Goal: Task Accomplishment & Management: Use online tool/utility

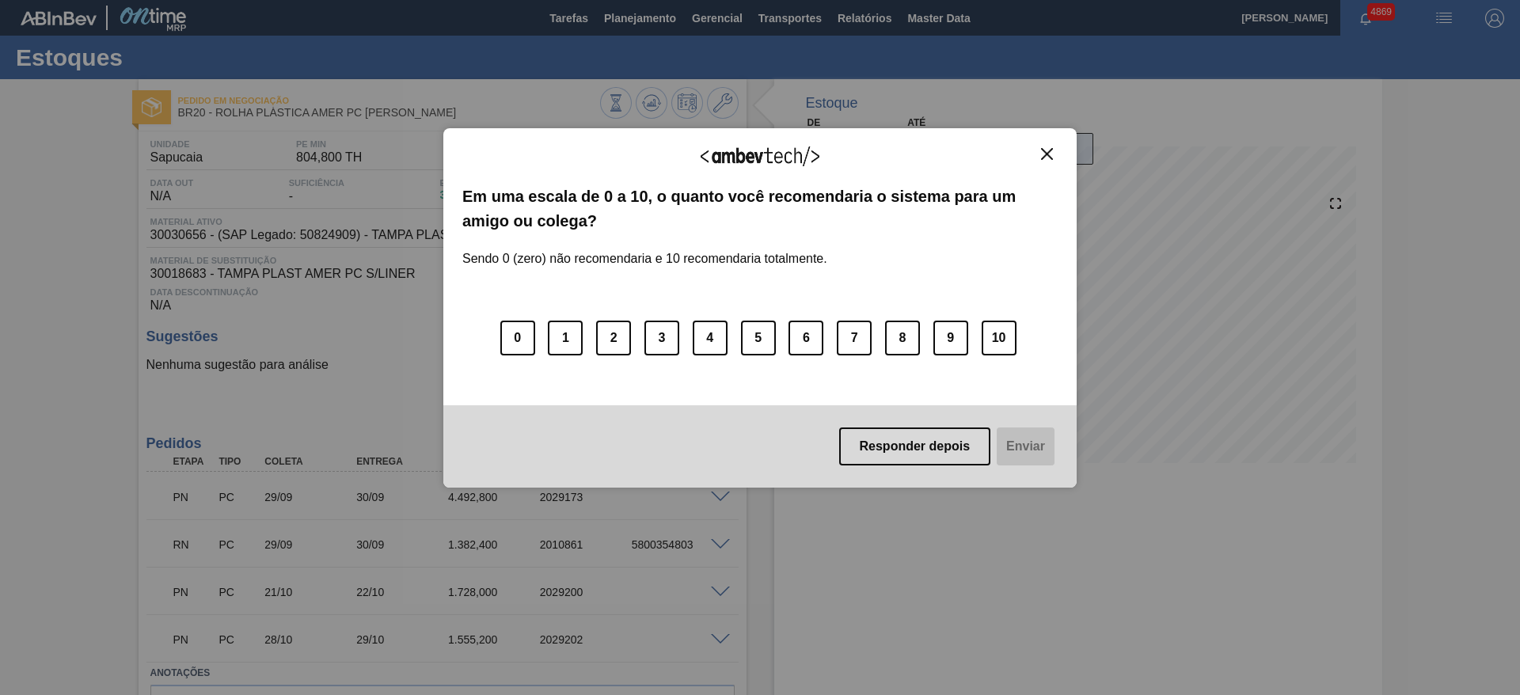
drag, startPoint x: 1053, startPoint y: 153, endPoint x: 1043, endPoint y: 149, distance: 10.3
click at [1049, 153] on button "Close" at bounding box center [1046, 153] width 21 height 13
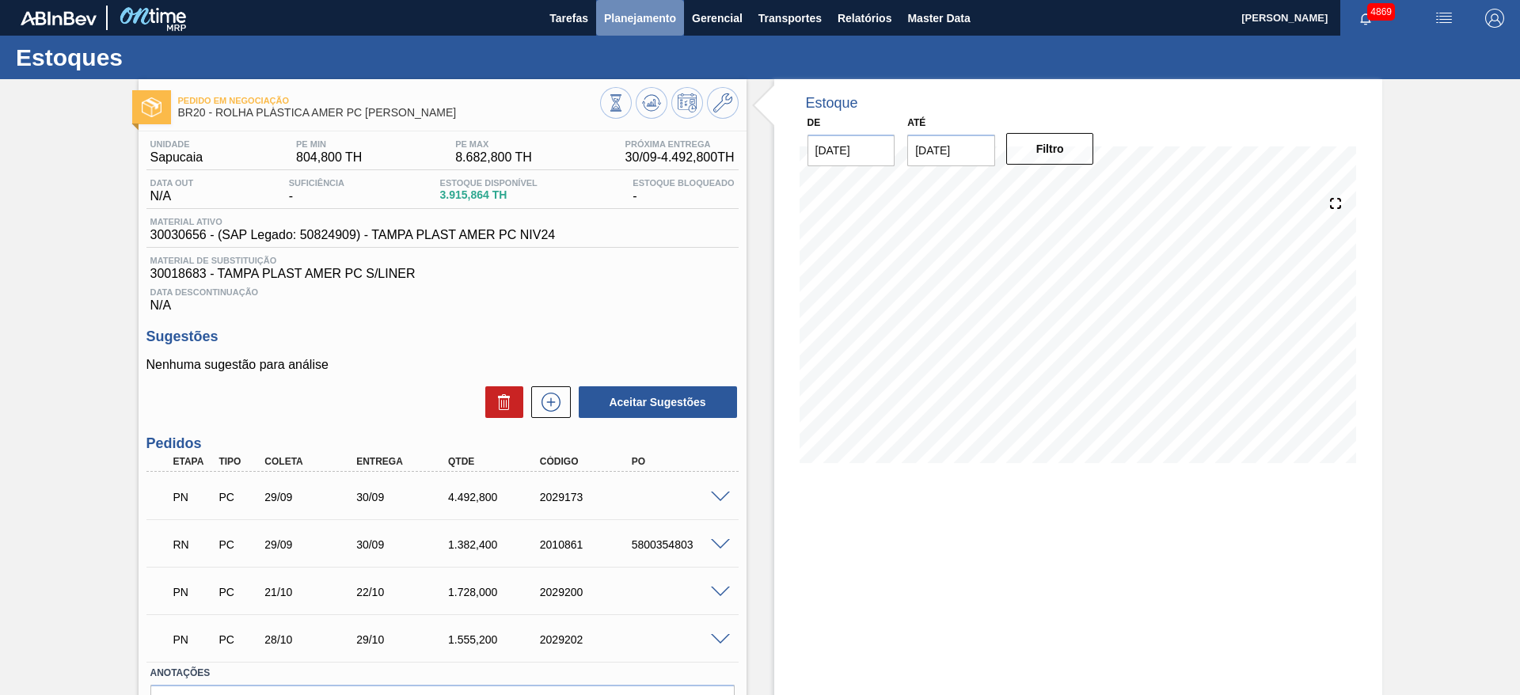
click at [654, 18] on span "Planejamento" at bounding box center [640, 18] width 72 height 19
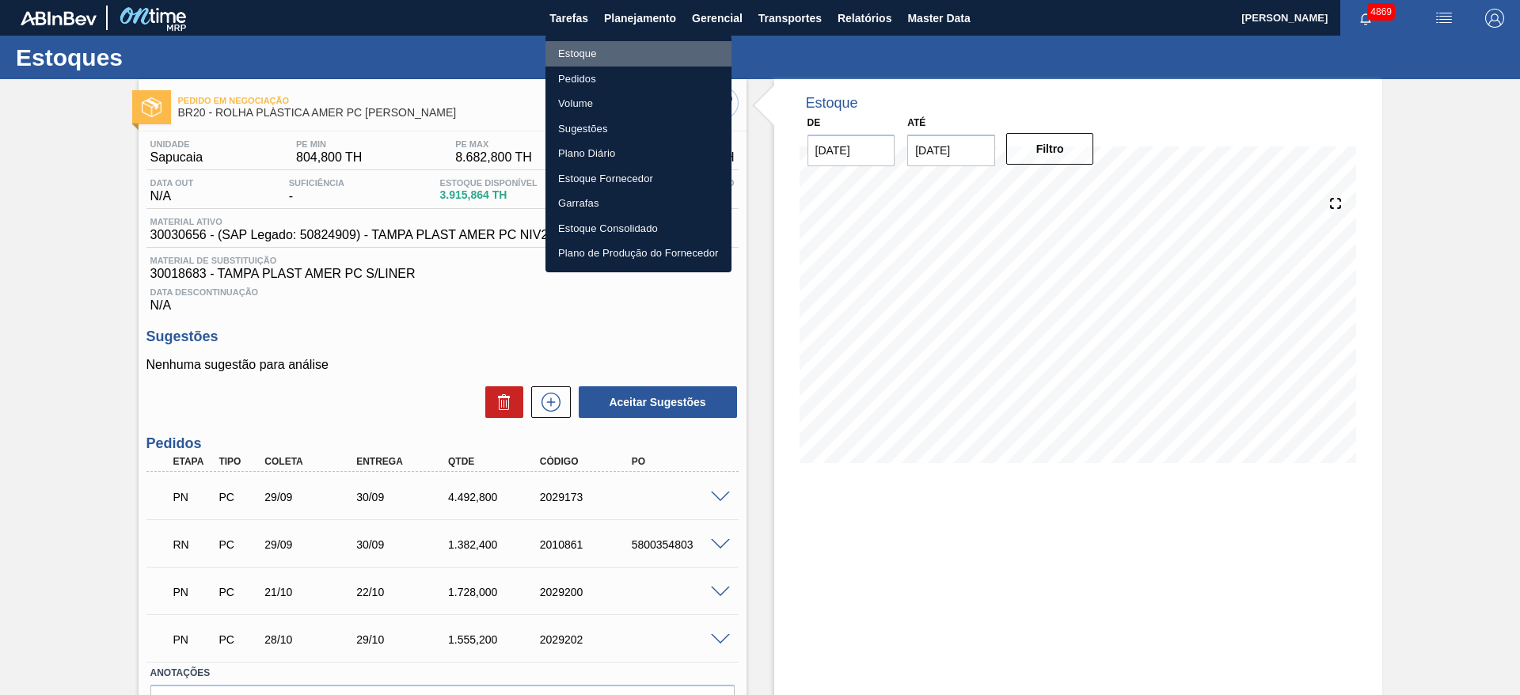
click at [637, 55] on li "Estoque" at bounding box center [638, 53] width 186 height 25
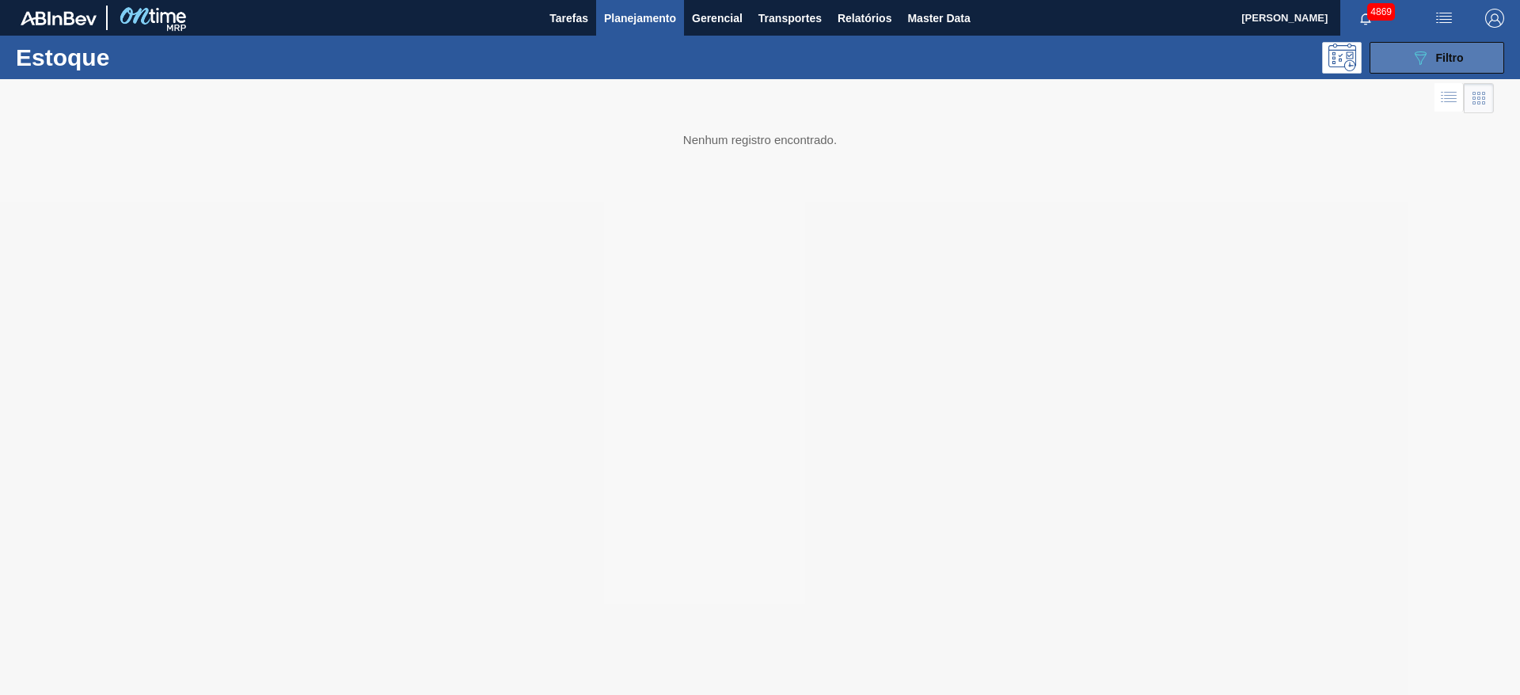
click at [1446, 60] on span "Filtro" at bounding box center [1450, 57] width 28 height 13
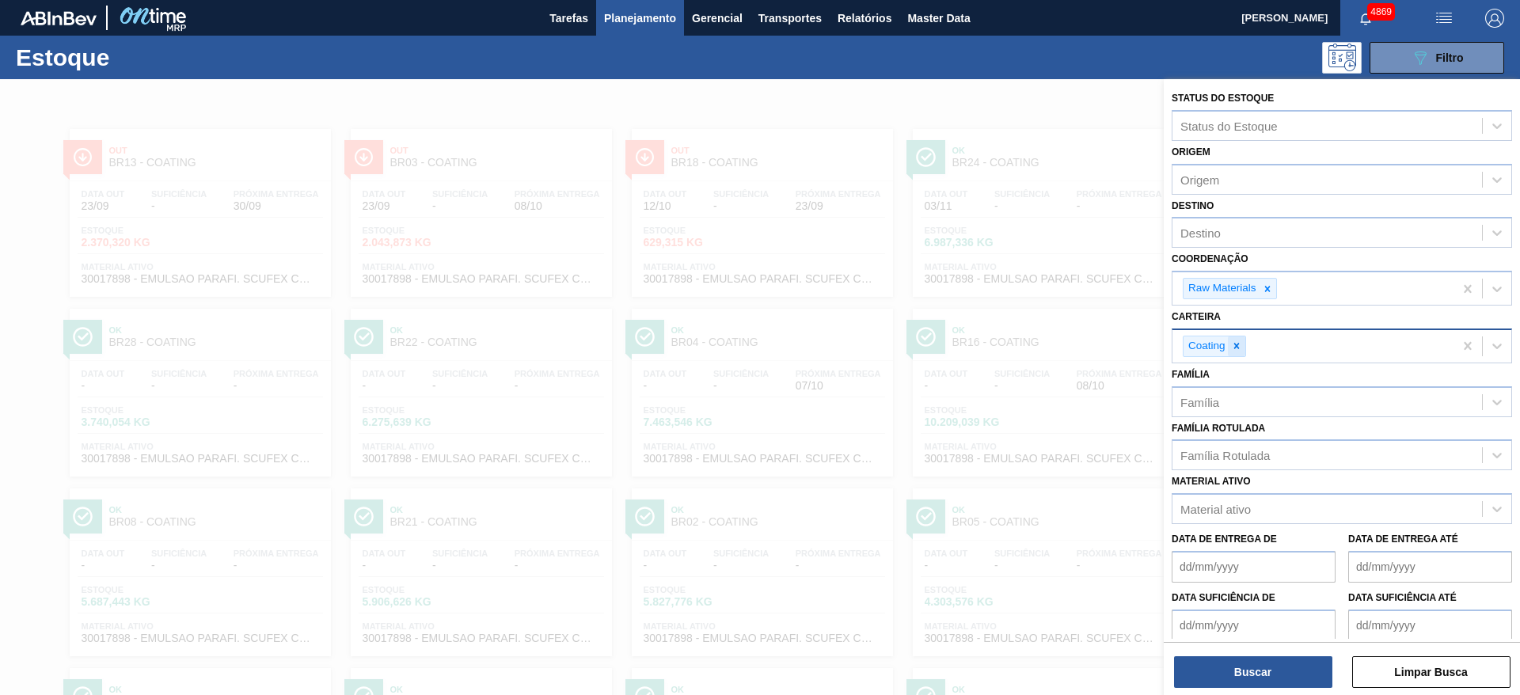
click at [1239, 343] on icon at bounding box center [1236, 345] width 11 height 11
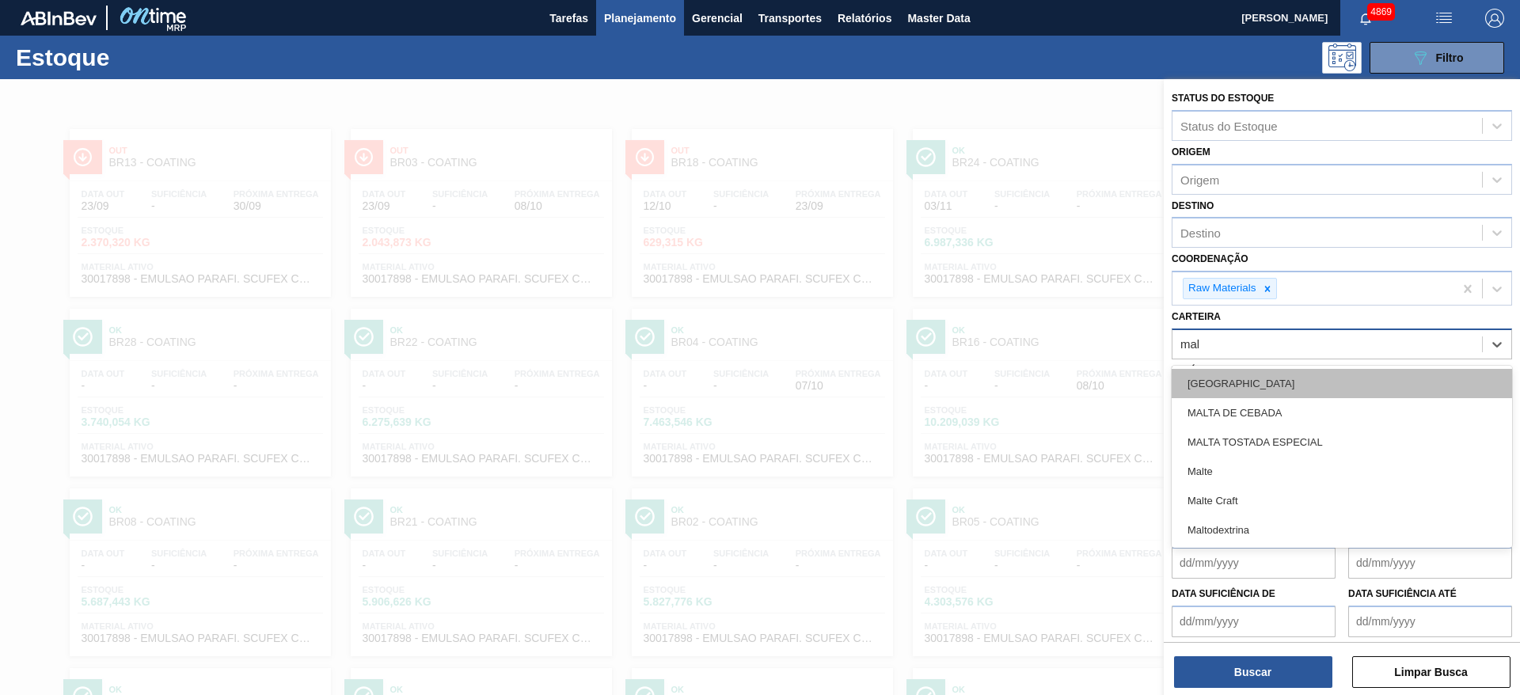
type input "malt"
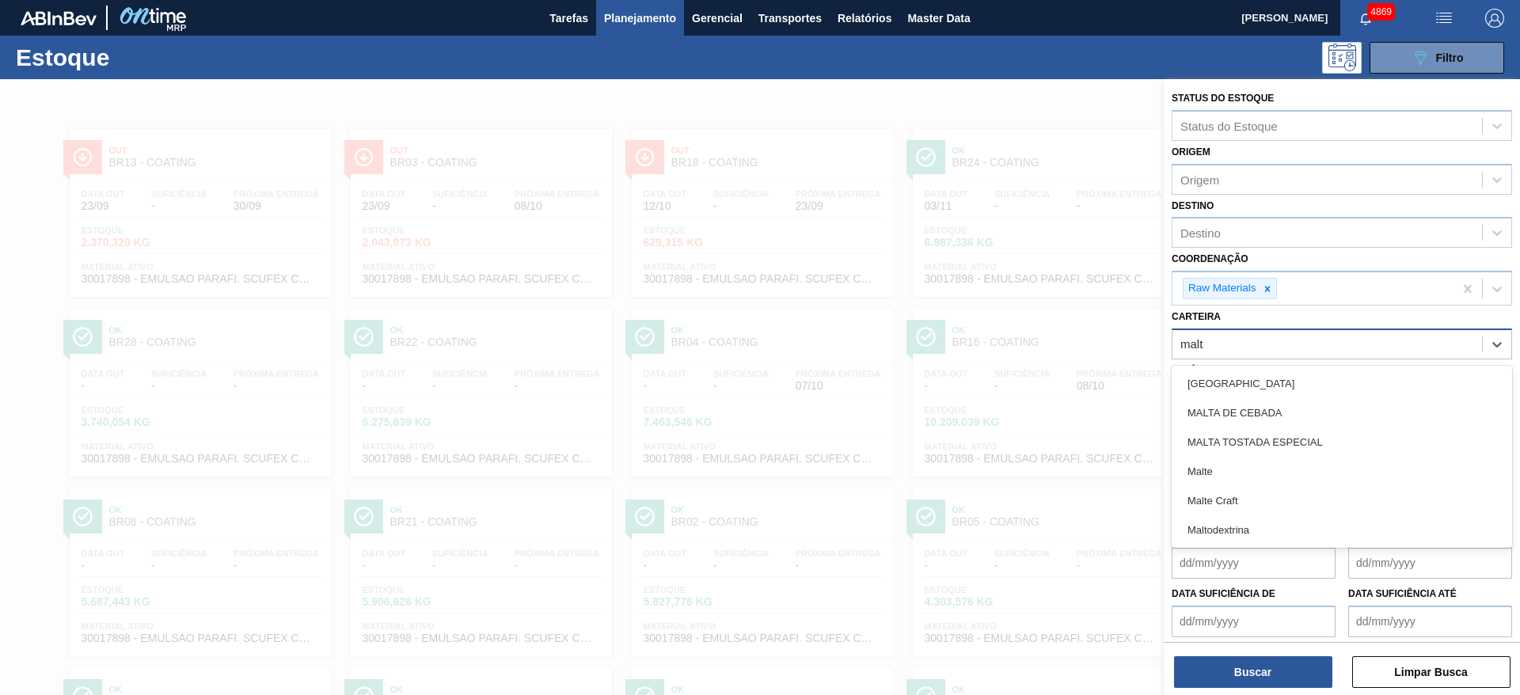
drag, startPoint x: 1245, startPoint y: 532, endPoint x: 1242, endPoint y: 468, distance: 64.2
click at [1244, 532] on div "Maltodextrina" at bounding box center [1341, 529] width 340 height 29
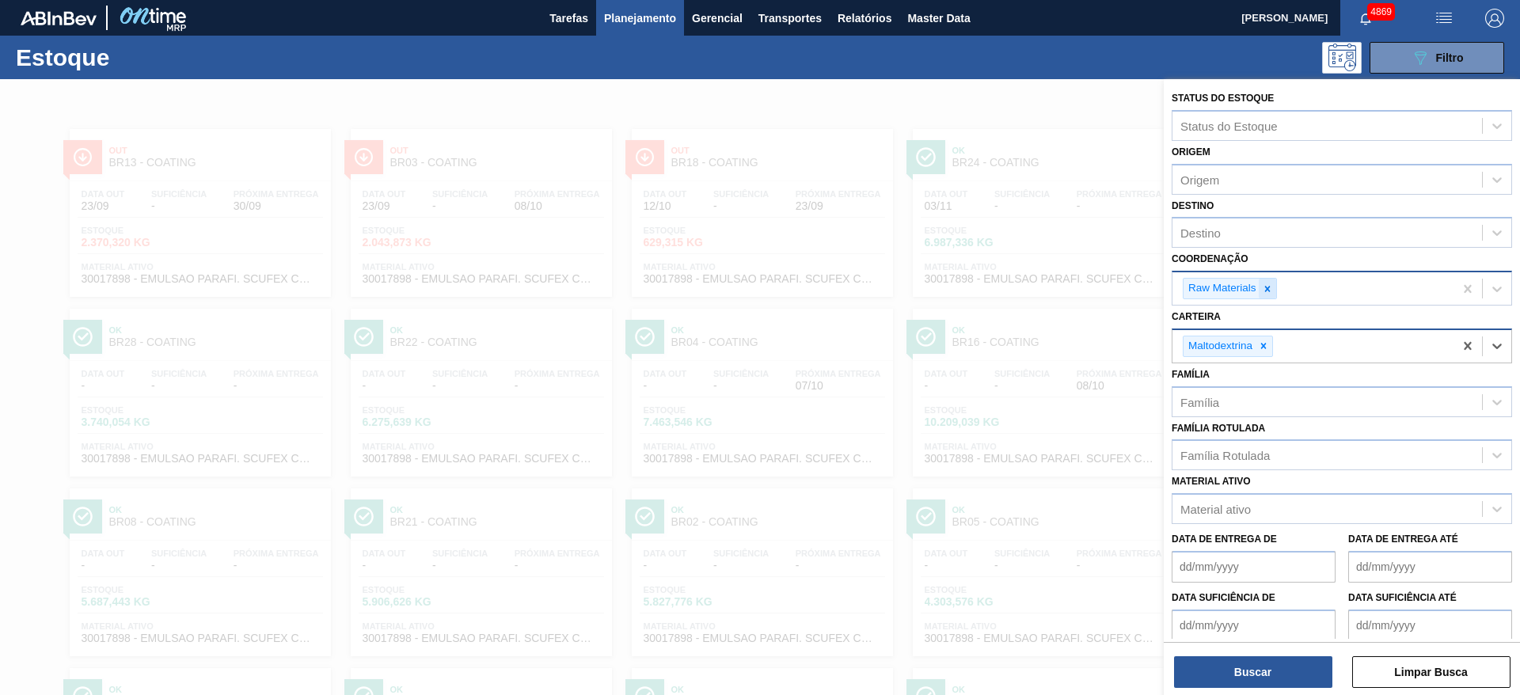
click at [1270, 289] on icon at bounding box center [1267, 288] width 11 height 11
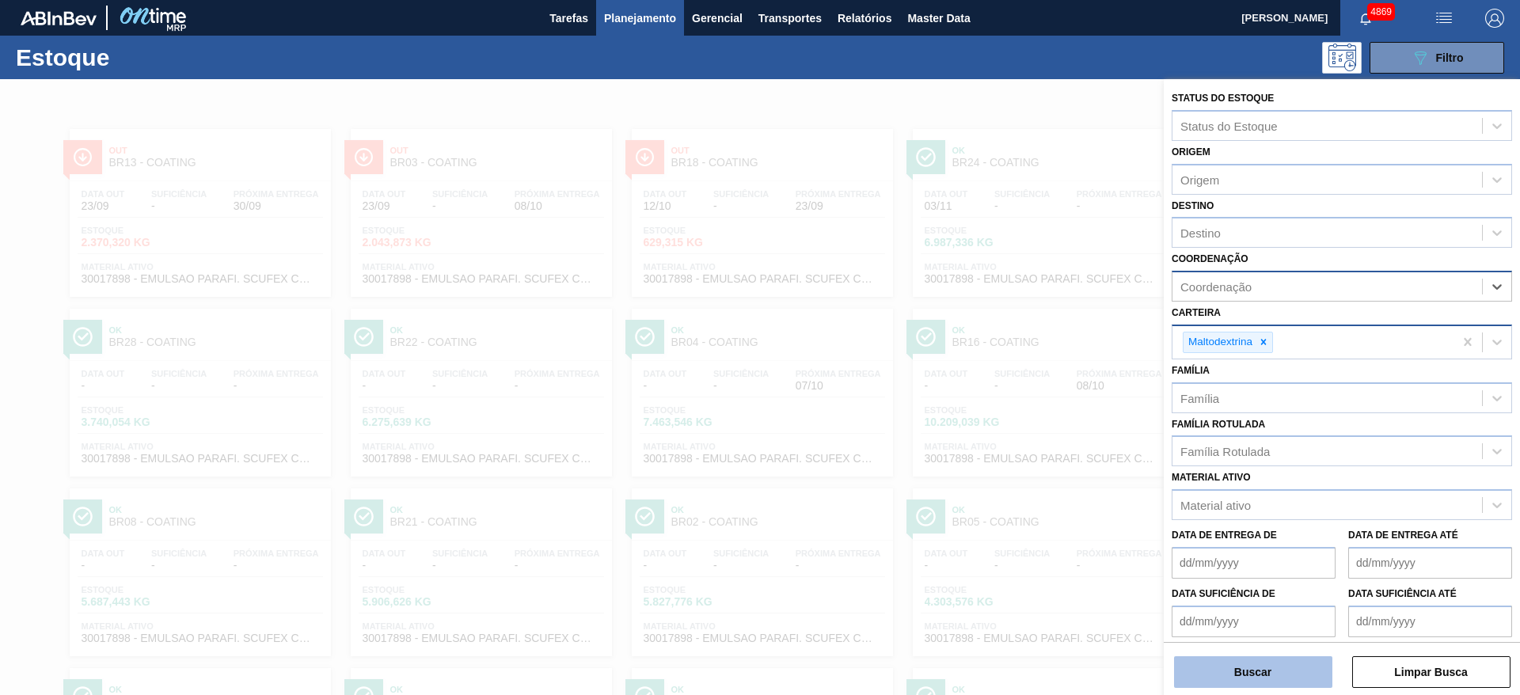
click at [1251, 669] on button "Buscar" at bounding box center [1253, 672] width 158 height 32
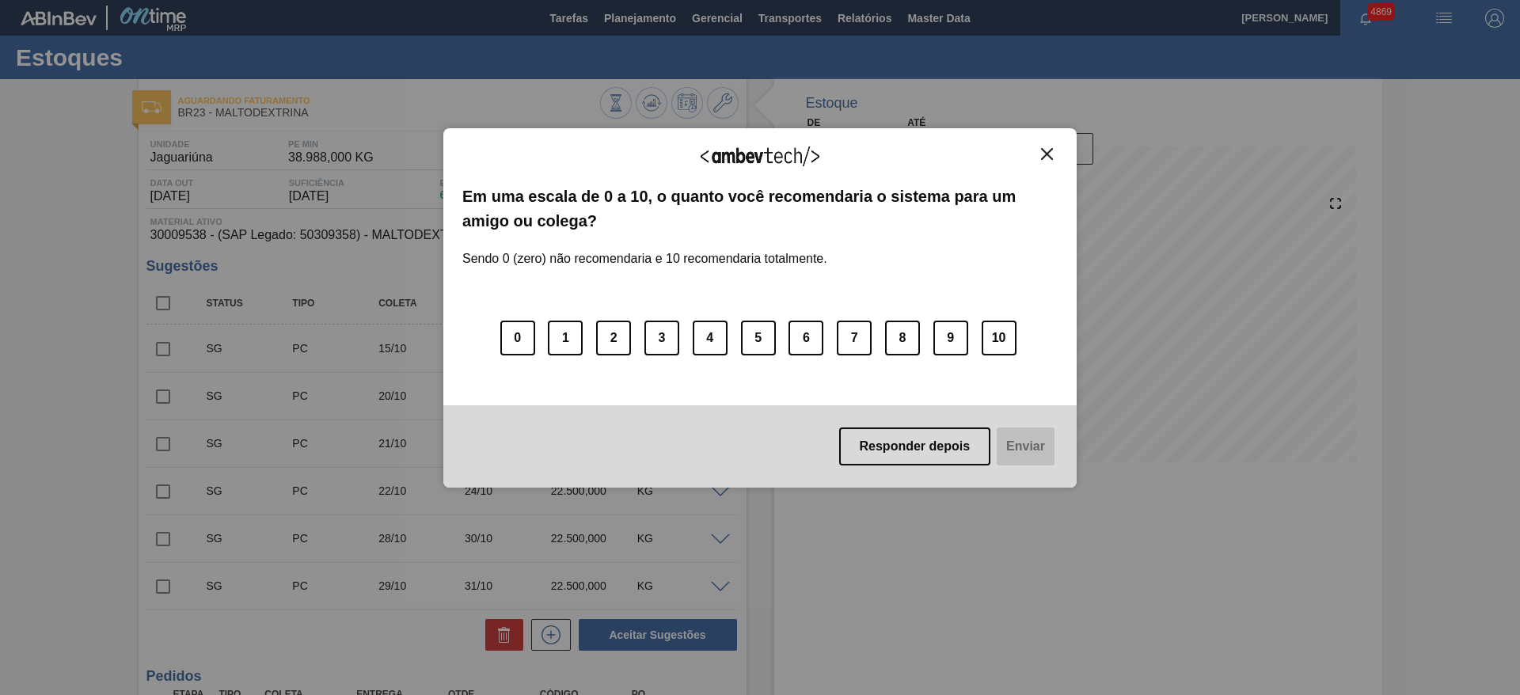
click at [1045, 154] on img "Close" at bounding box center [1047, 154] width 12 height 12
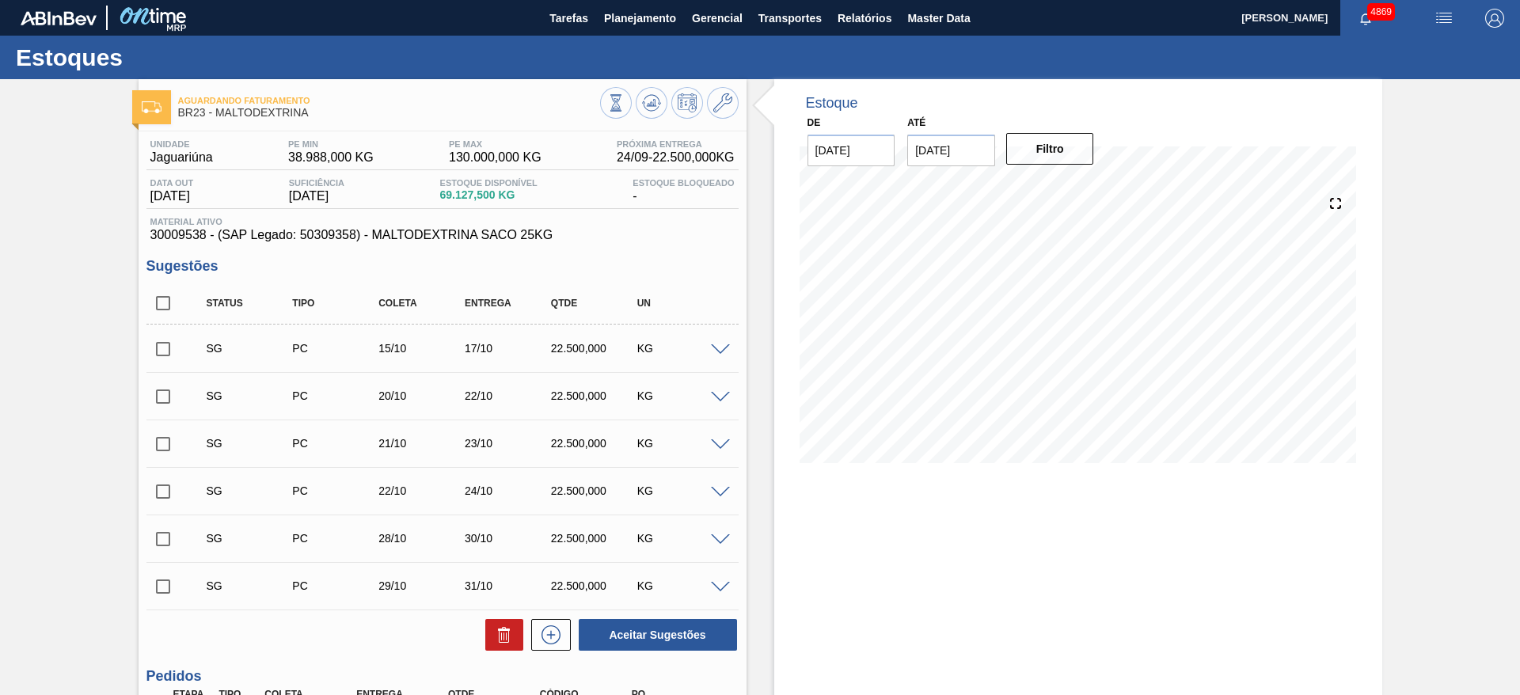
click at [157, 347] on input "checkbox" at bounding box center [162, 348] width 33 height 33
checkbox input "true"
click at [167, 401] on input "checkbox" at bounding box center [162, 396] width 33 height 33
checkbox input "true"
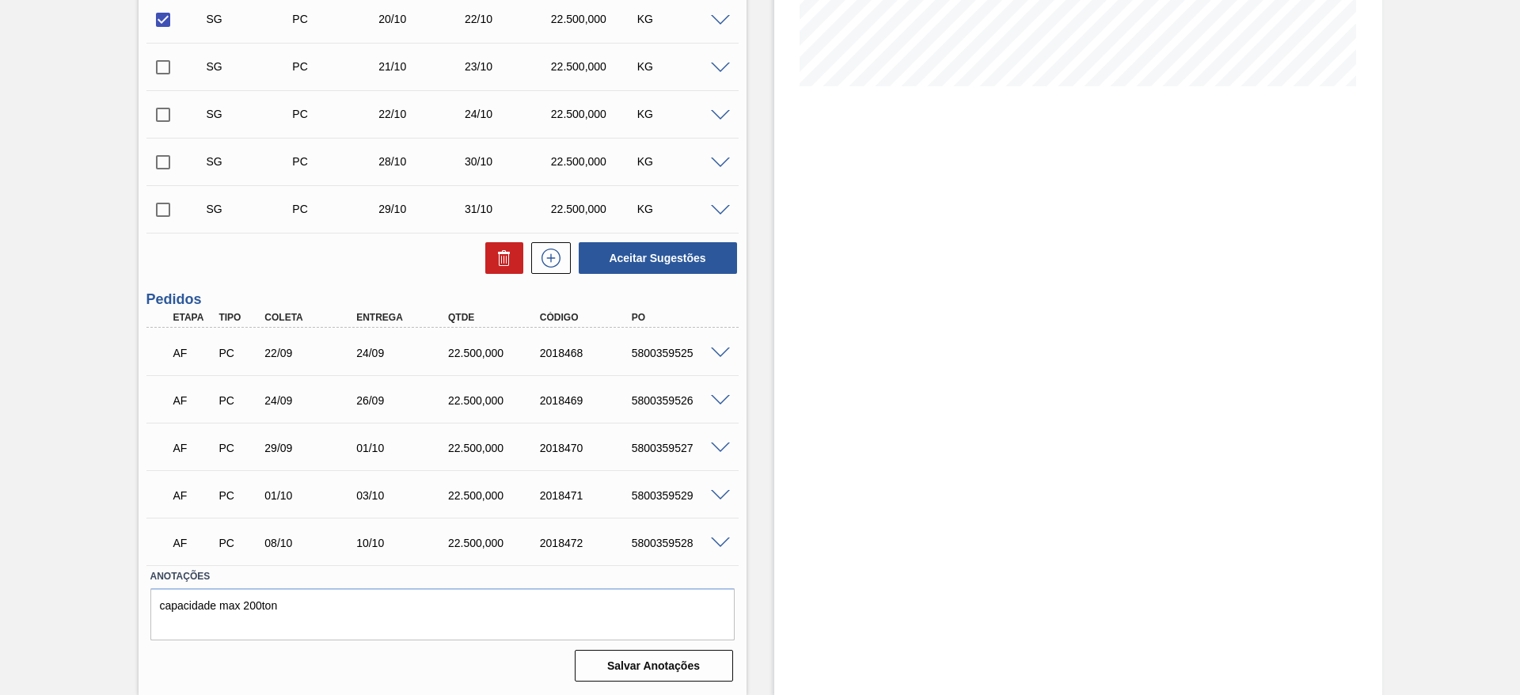
scroll to position [139, 0]
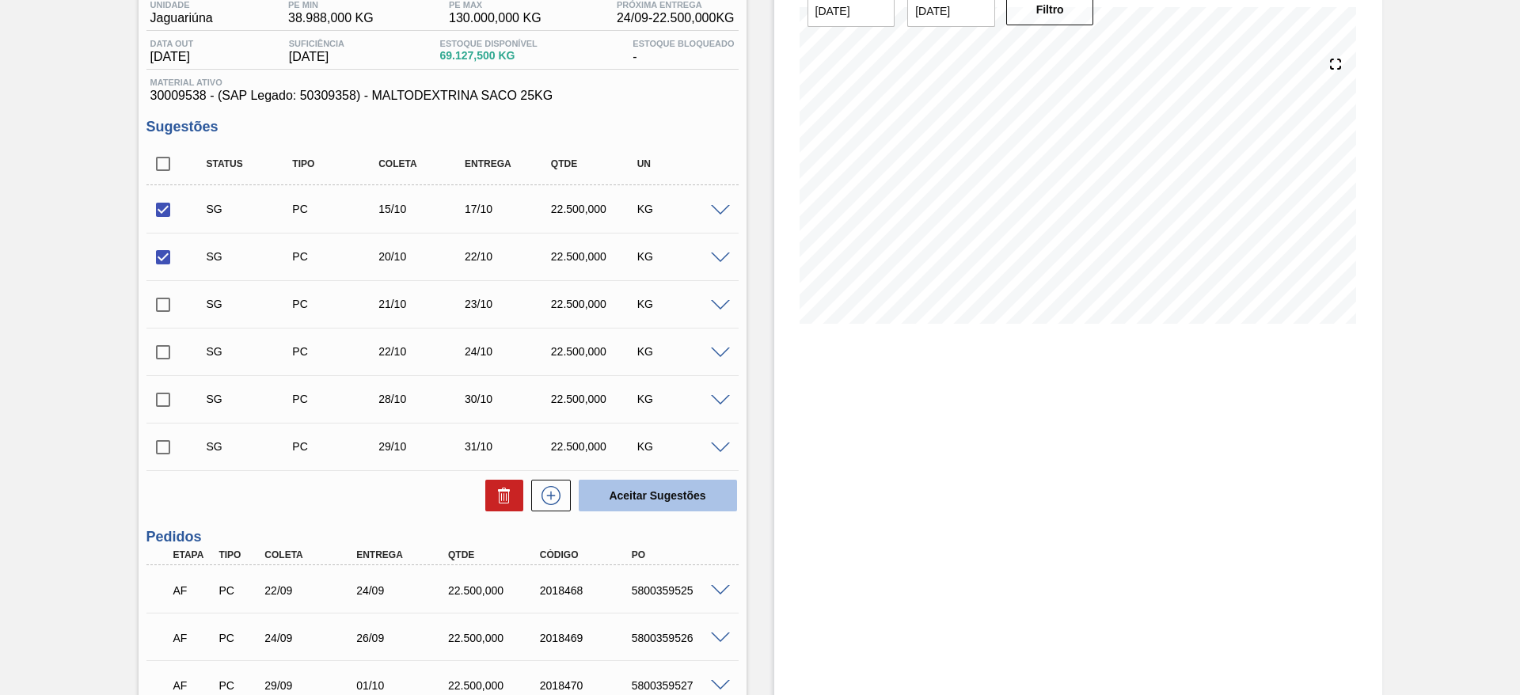
click at [673, 508] on button "Aceitar Sugestões" at bounding box center [658, 496] width 158 height 32
checkbox input "false"
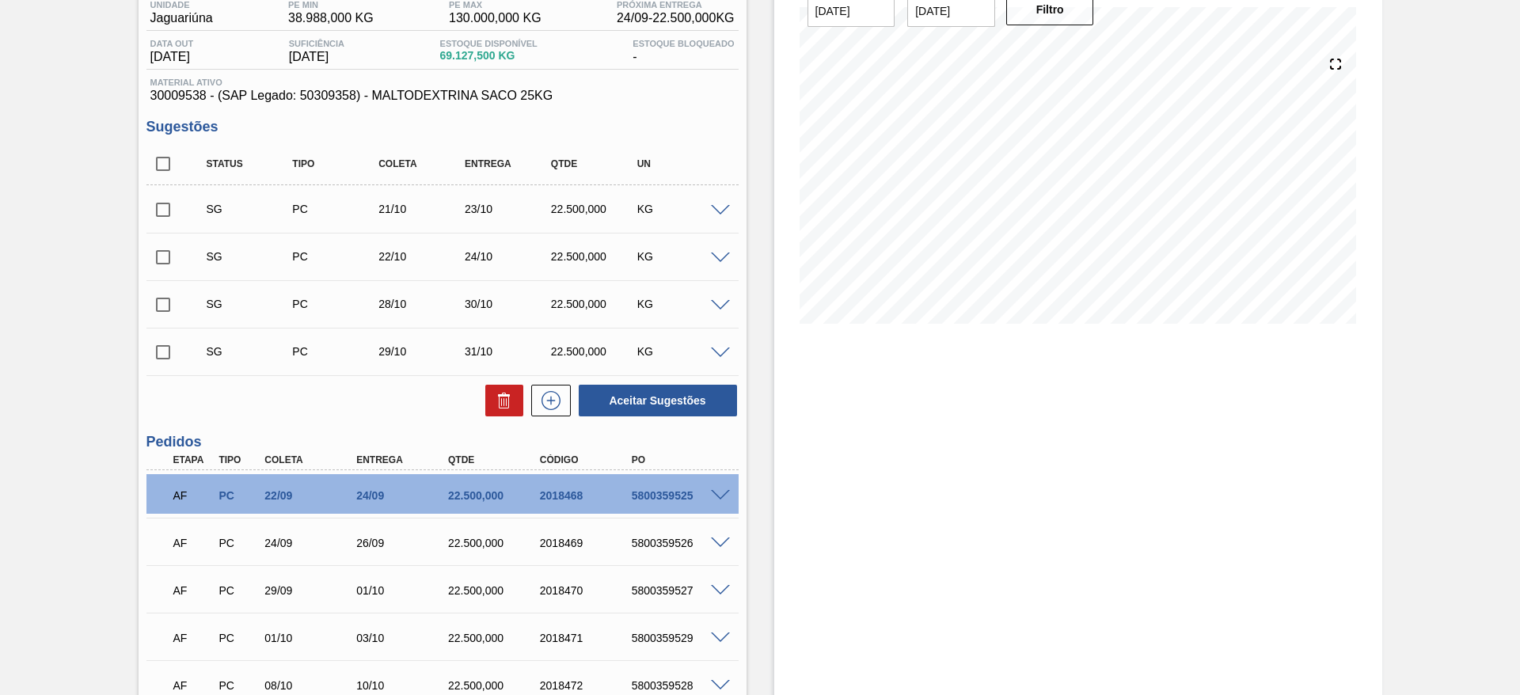
scroll to position [0, 0]
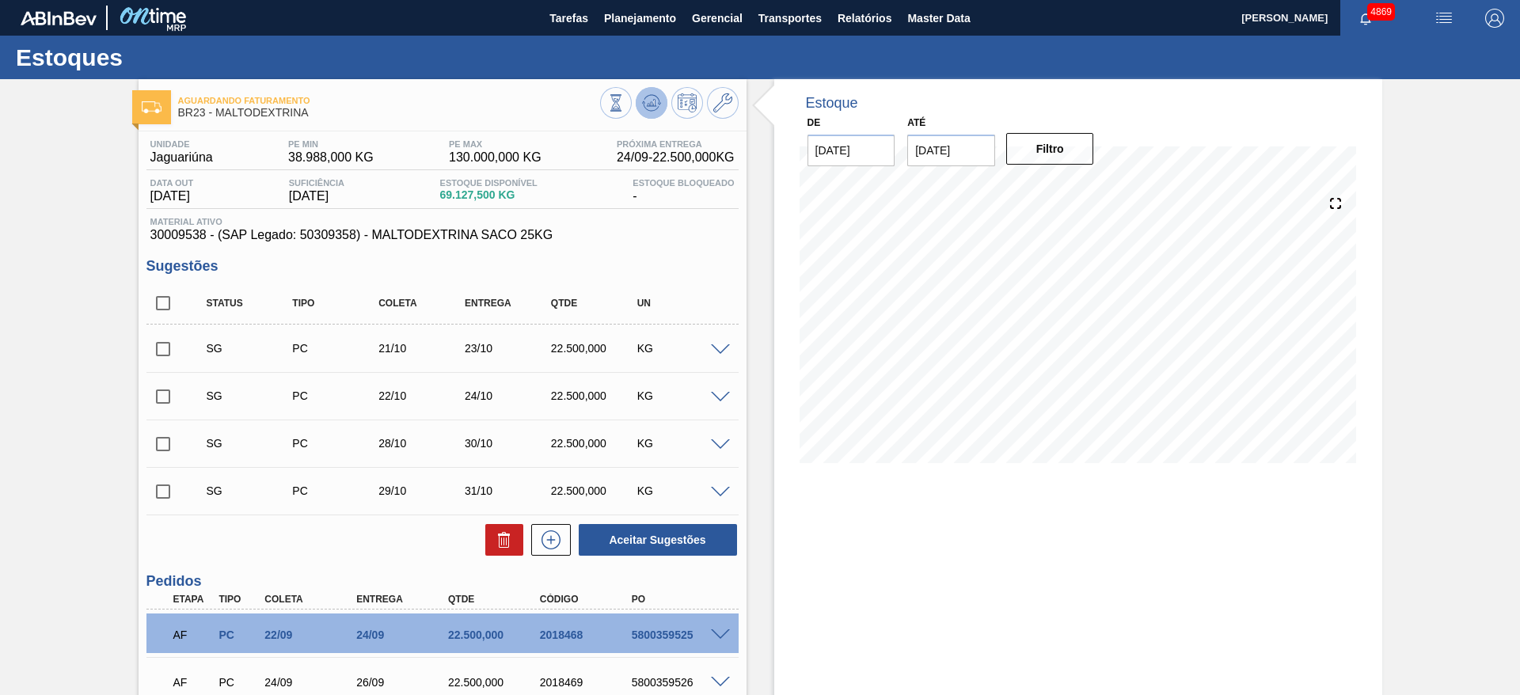
click at [666, 103] on div at bounding box center [669, 105] width 138 height 36
click at [661, 106] on button at bounding box center [652, 103] width 32 height 32
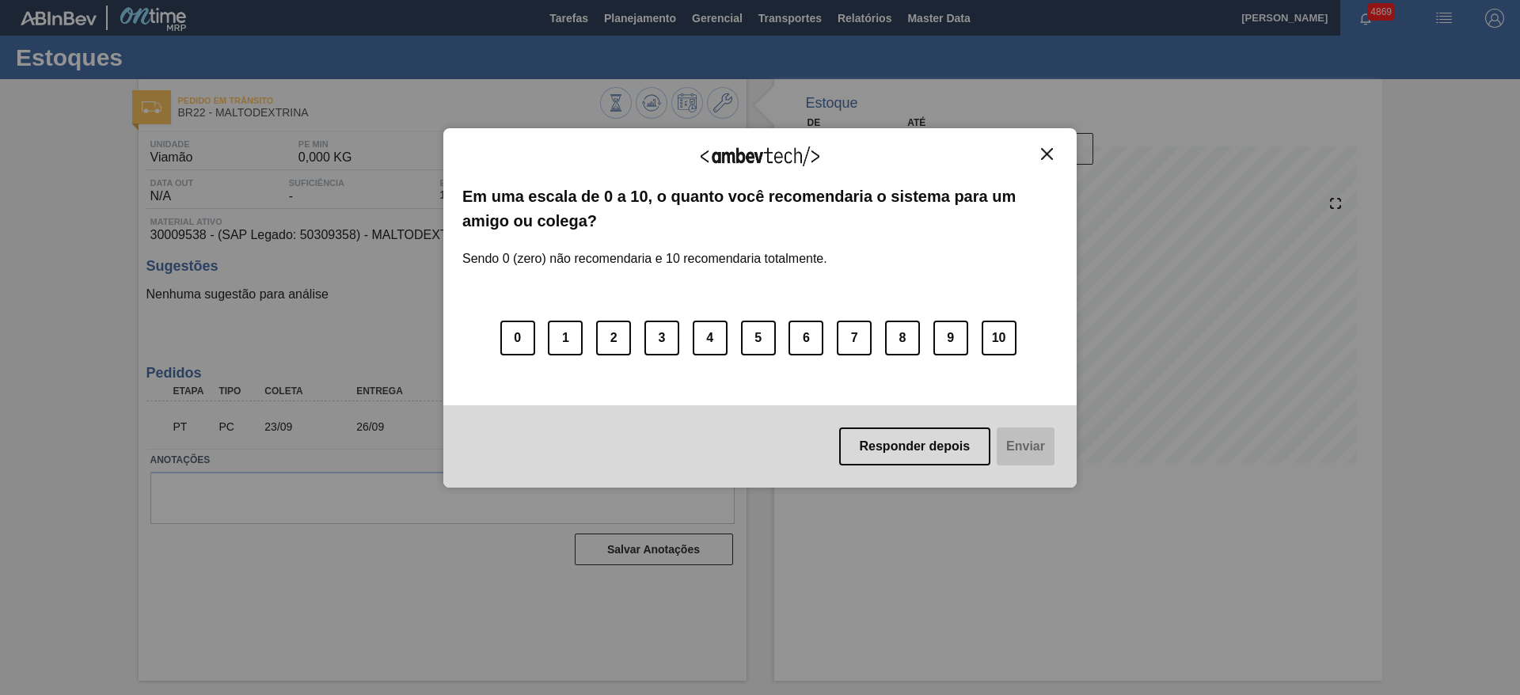
click at [1052, 154] on img "Close" at bounding box center [1047, 154] width 12 height 12
